Goal: Check status: Check status

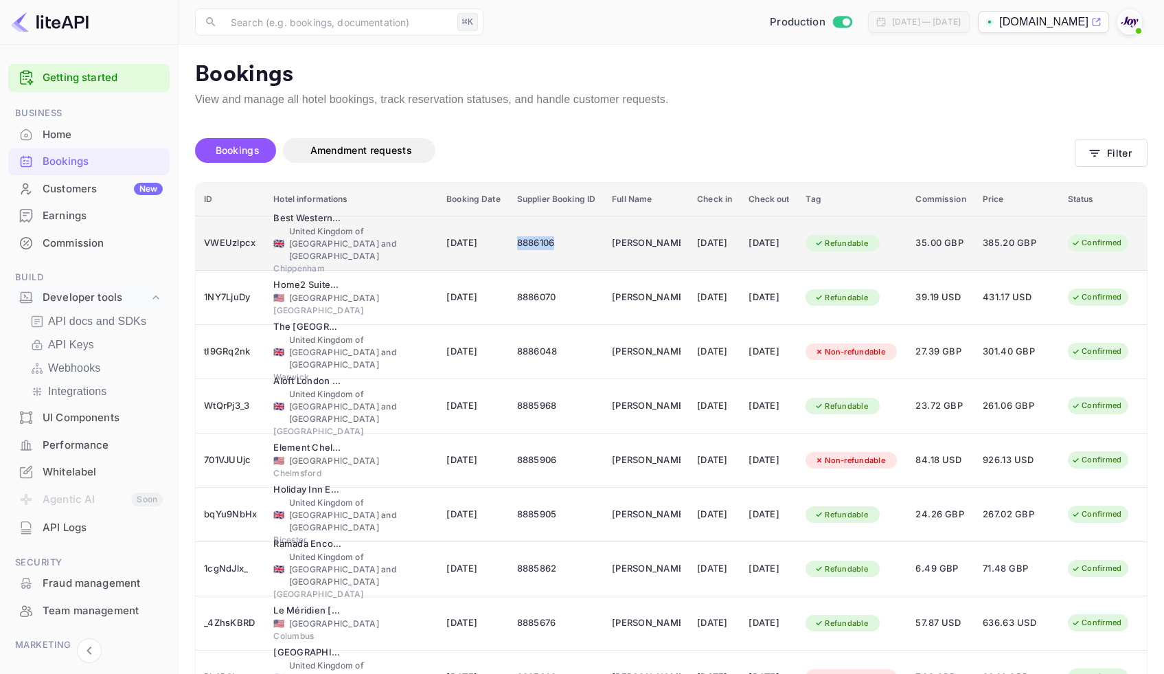
drag, startPoint x: 509, startPoint y: 242, endPoint x: 463, endPoint y: 243, distance: 46.0
click at [509, 243] on td "8886106" at bounding box center [556, 243] width 95 height 55
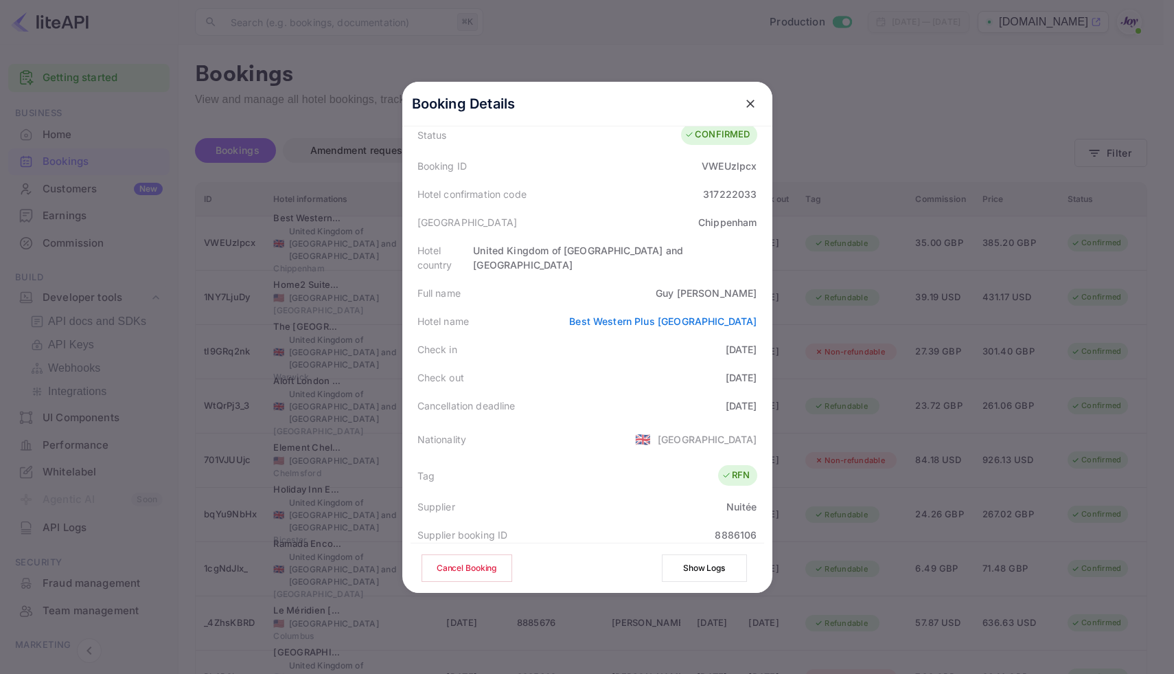
scroll to position [139, 0]
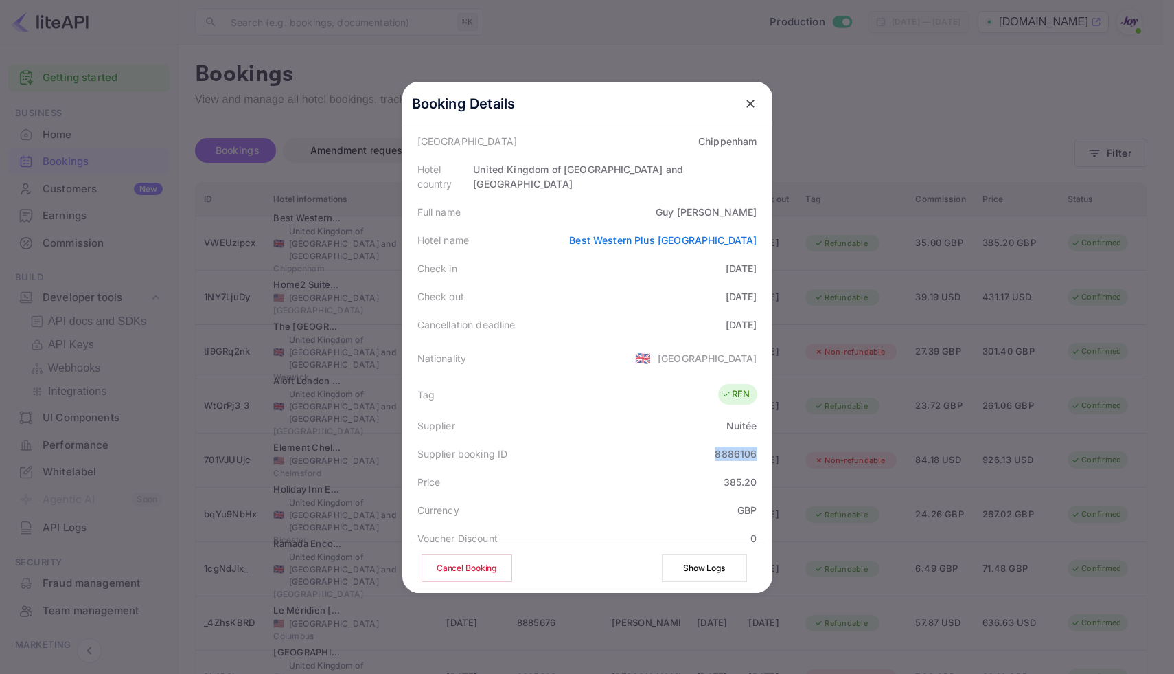
drag, startPoint x: 711, startPoint y: 437, endPoint x: 766, endPoint y: 441, distance: 55.1
click at [766, 441] on div "Booking Details Summary Timeline Message log Status CONFIRMED Booking ID VWEUzl…" at bounding box center [587, 198] width 370 height 511
copy div "8886106"
click at [744, 108] on icon "close" at bounding box center [751, 104] width 14 height 14
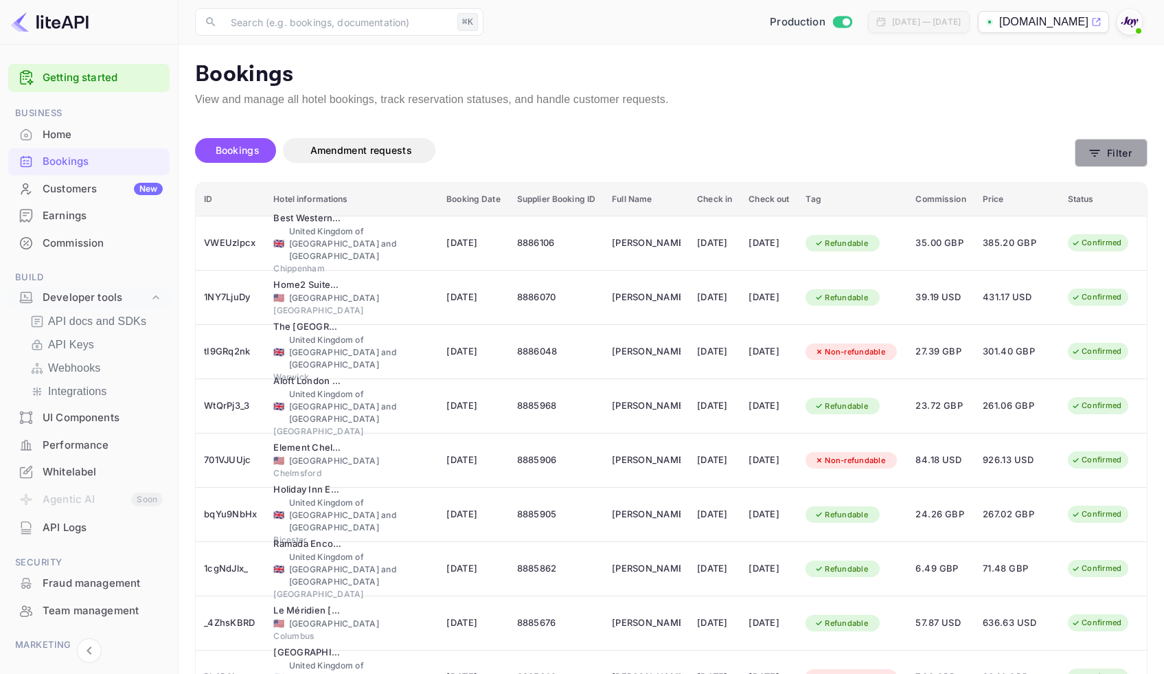
click at [1126, 166] on button "Filter" at bounding box center [1110, 153] width 73 height 28
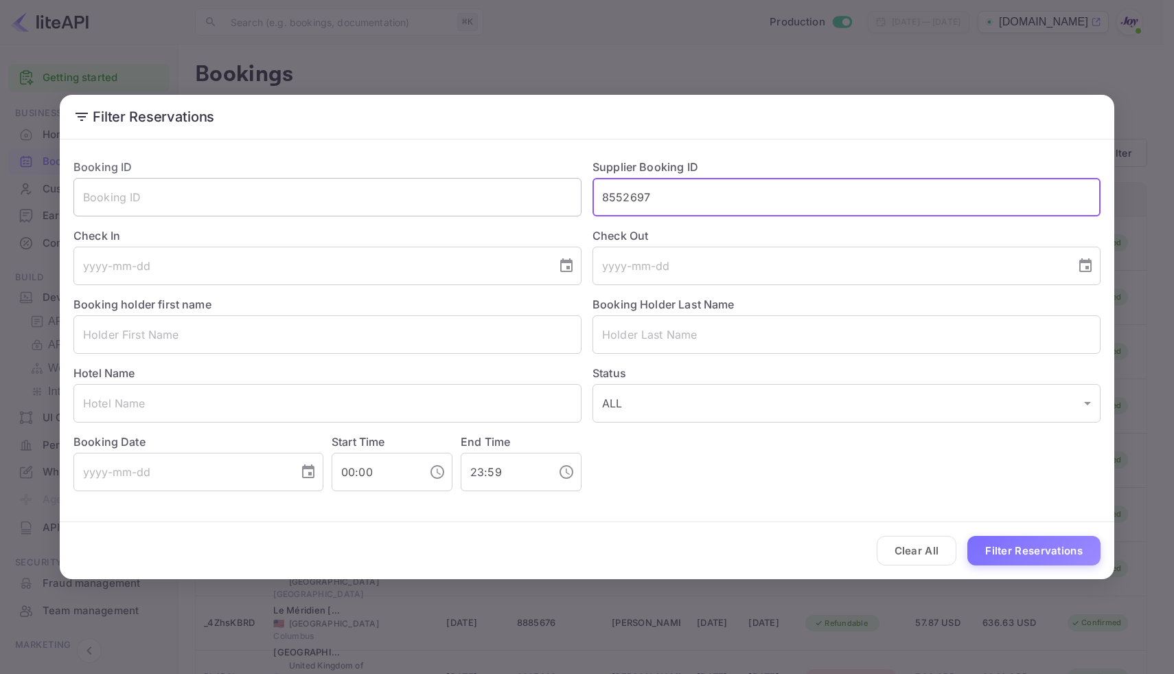
drag, startPoint x: 669, startPoint y: 199, endPoint x: 579, endPoint y: 194, distance: 90.8
click at [579, 194] on div "Booking ID ​ Supplier Booking ID 8552697 ​ Check In ​ Check Out ​ Booking holde…" at bounding box center [581, 319] width 1038 height 343
paste input "8886106"
type input "8886106"
click at [928, 556] on button "Clear All" at bounding box center [917, 551] width 80 height 30
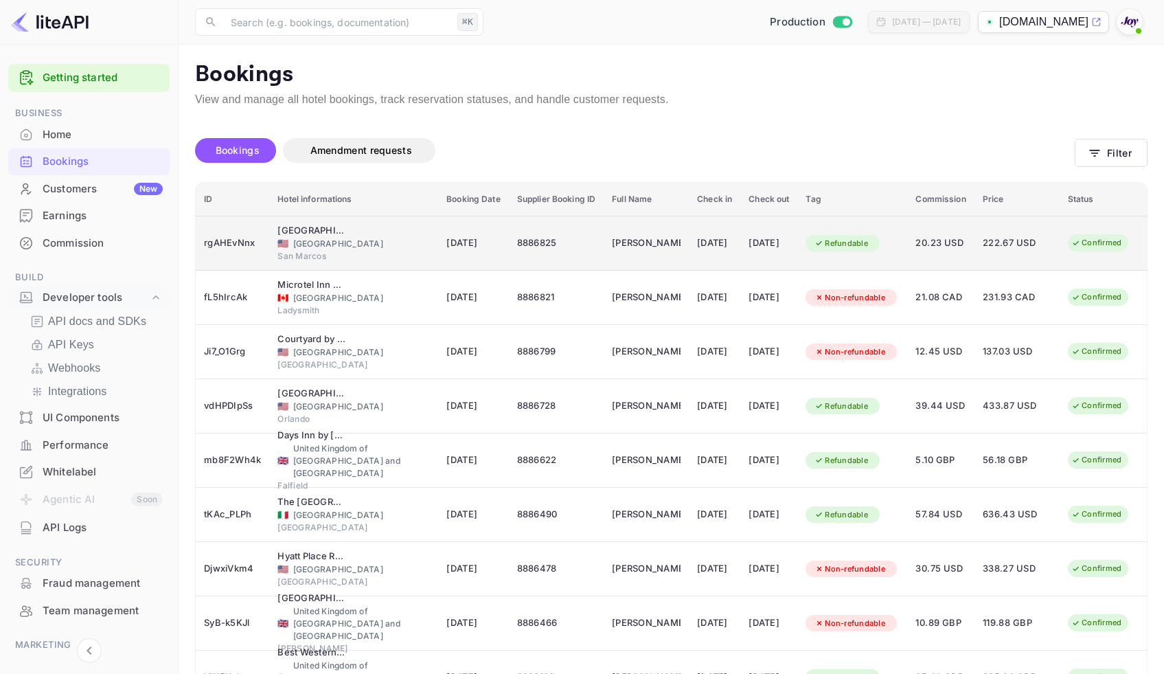
click at [535, 257] on td "8886825" at bounding box center [556, 243] width 95 height 55
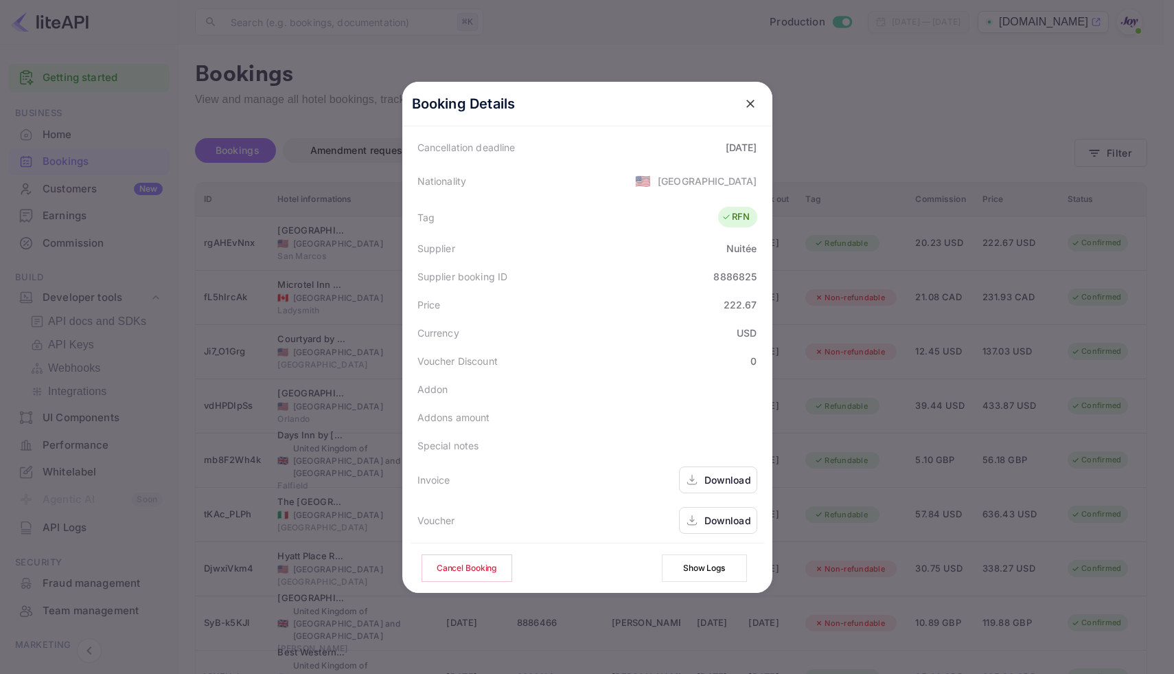
scroll to position [305, 0]
click at [718, 514] on div "Download" at bounding box center [727, 516] width 47 height 14
